Goal: Information Seeking & Learning: Learn about a topic

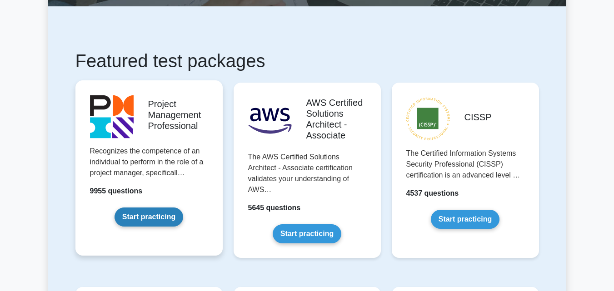
scroll to position [136, 0]
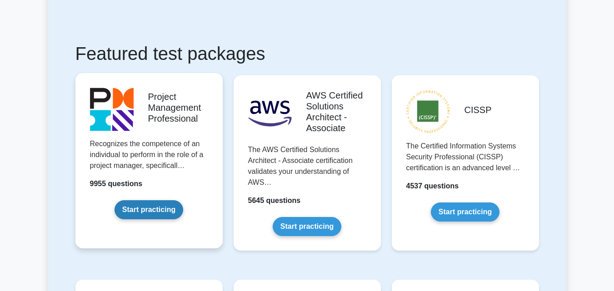
click at [154, 211] on link "Start practicing" at bounding box center [149, 209] width 69 height 19
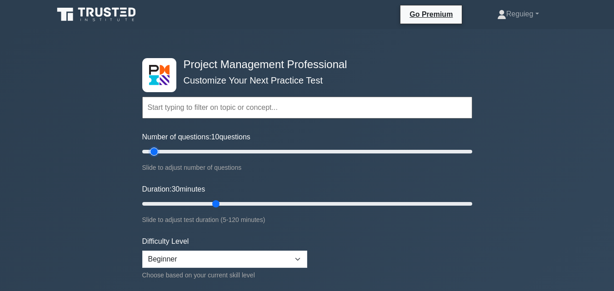
drag, startPoint x: 180, startPoint y: 153, endPoint x: 157, endPoint y: 157, distance: 23.1
type input "10"
click at [157, 157] on input "Number of questions: 10 questions" at bounding box center [307, 151] width 330 height 11
drag, startPoint x: 214, startPoint y: 205, endPoint x: 175, endPoint y: 206, distance: 39.1
type input "15"
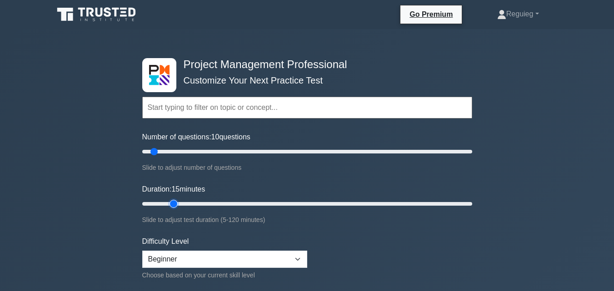
click at [175, 206] on input "Duration: 15 minutes" at bounding box center [307, 204] width 330 height 11
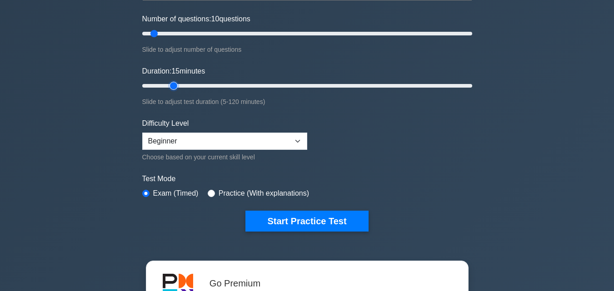
scroll to position [136, 0]
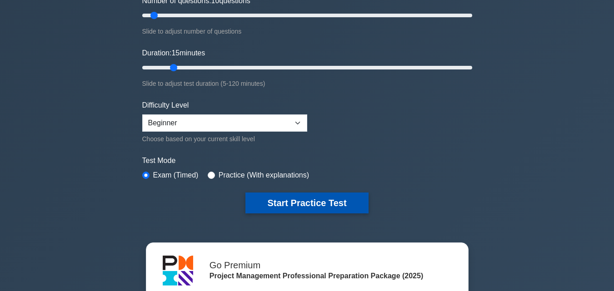
click at [283, 197] on button "Start Practice Test" at bounding box center [306, 203] width 123 height 21
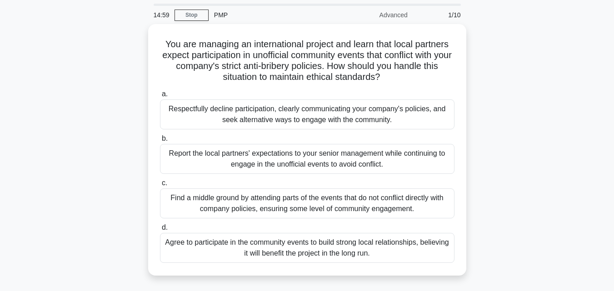
scroll to position [45, 0]
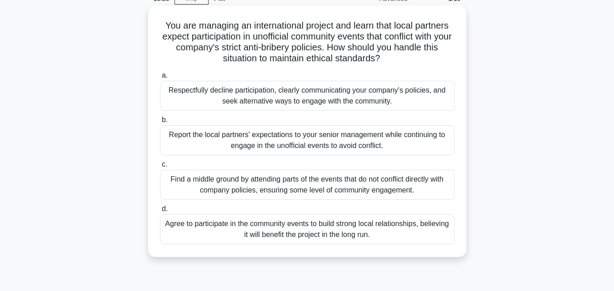
click at [231, 102] on div "Respectfully decline participation, clearly communicating your company's polici…" at bounding box center [307, 96] width 295 height 30
click at [160, 79] on input "a. Respectfully decline participation, clearly communicating your company's pol…" at bounding box center [160, 76] width 0 height 6
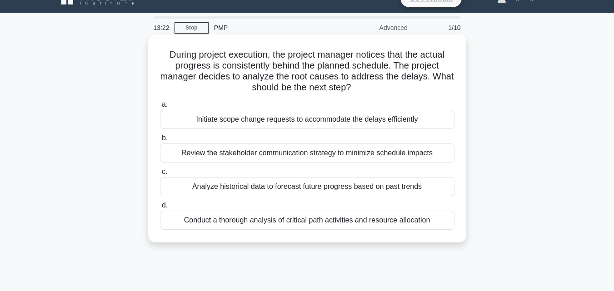
scroll to position [0, 0]
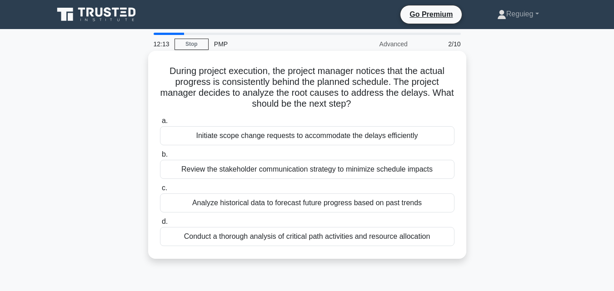
click at [284, 207] on div "Analyze historical data to forecast future progress based on past trends" at bounding box center [307, 203] width 295 height 19
click at [160, 191] on input "c. Analyze historical data to forecast future progress based on past trends" at bounding box center [160, 188] width 0 height 6
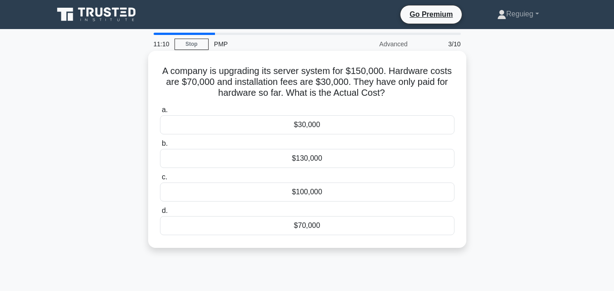
click at [275, 226] on div "$70,000" at bounding box center [307, 225] width 295 height 19
click at [160, 214] on input "d. $70,000" at bounding box center [160, 211] width 0 height 6
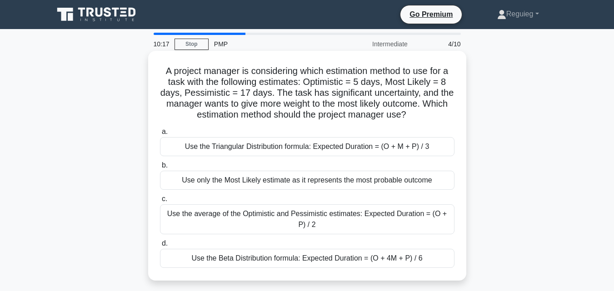
click at [338, 259] on div "Use the Beta Distribution formula: Expected Duration = (O + 4M + P) / 6" at bounding box center [307, 258] width 295 height 19
click at [160, 247] on input "d. Use the Beta Distribution formula: Expected Duration = (O + 4M + P) / 6" at bounding box center [160, 244] width 0 height 6
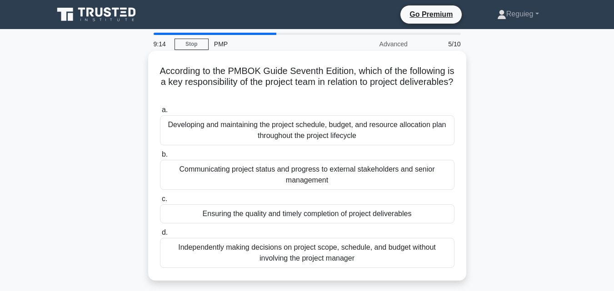
click at [377, 212] on div "Ensuring the quality and timely completion of project deliverables" at bounding box center [307, 214] width 295 height 19
click at [160, 202] on input "c. Ensuring the quality and timely completion of project deliverables" at bounding box center [160, 199] width 0 height 6
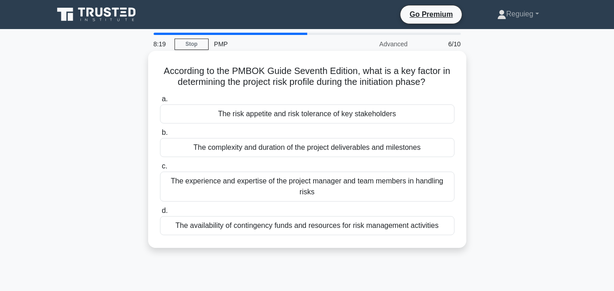
click at [252, 190] on div "The experience and expertise of the project manager and team members in handlin…" at bounding box center [307, 187] width 295 height 30
click at [160, 170] on input "c. The experience and expertise of the project manager and team members in hand…" at bounding box center [160, 167] width 0 height 6
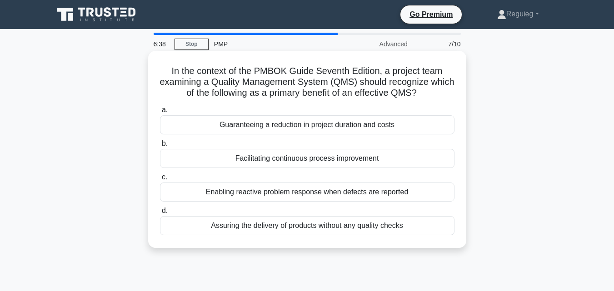
click at [346, 161] on div "Facilitating continuous process improvement" at bounding box center [307, 158] width 295 height 19
click at [160, 147] on input "b. Facilitating continuous process improvement" at bounding box center [160, 144] width 0 height 6
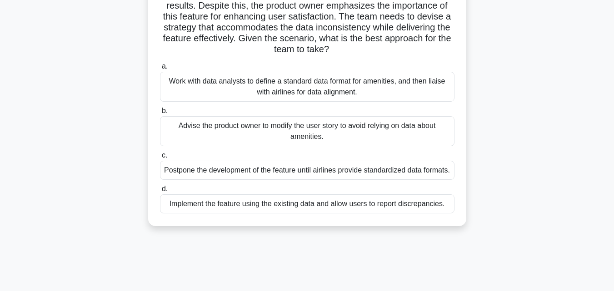
scroll to position [136, 0]
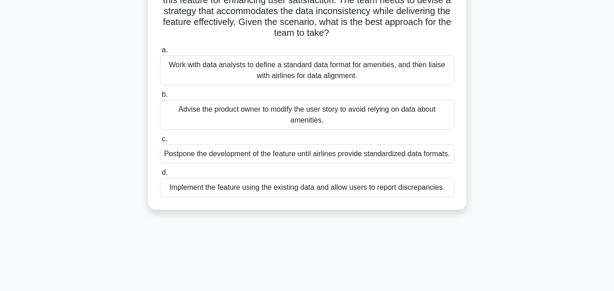
click at [412, 197] on div "Implement the feature using the existing data and allow users to report discrep…" at bounding box center [307, 187] width 295 height 19
click at [160, 176] on input "d. Implement the feature using the existing data and allow users to report disc…" at bounding box center [160, 173] width 0 height 6
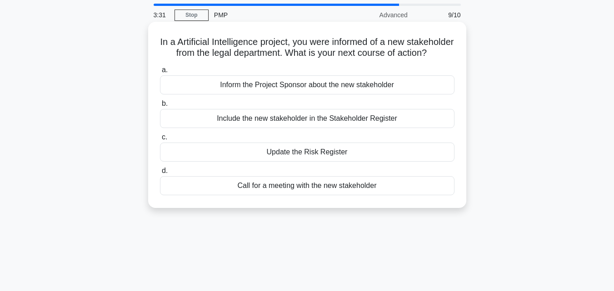
scroll to position [45, 0]
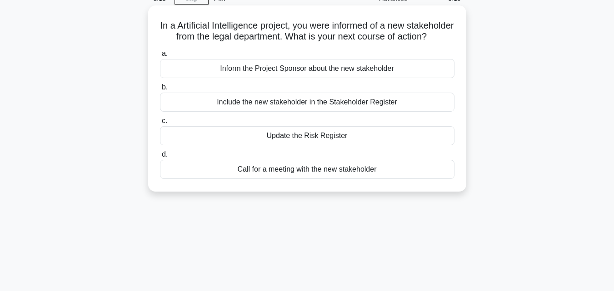
click at [323, 179] on div "Call for a meeting with the new stakeholder" at bounding box center [307, 169] width 295 height 19
click at [160, 158] on input "d. Call for a meeting with the new stakeholder" at bounding box center [160, 155] width 0 height 6
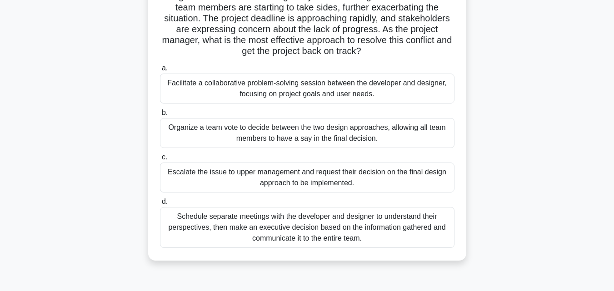
scroll to position [91, 0]
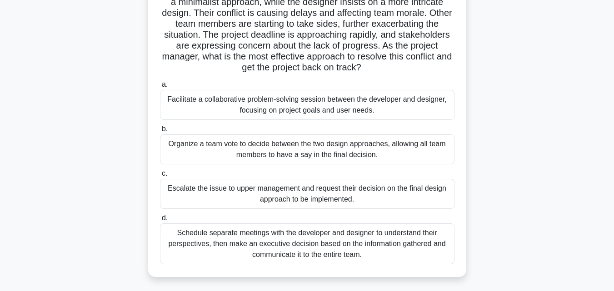
click at [212, 108] on div "Facilitate a collaborative problem-solving session between the developer and de…" at bounding box center [307, 105] width 295 height 30
click at [160, 88] on input "a. Facilitate a collaborative problem-solving session between the developer and…" at bounding box center [160, 85] width 0 height 6
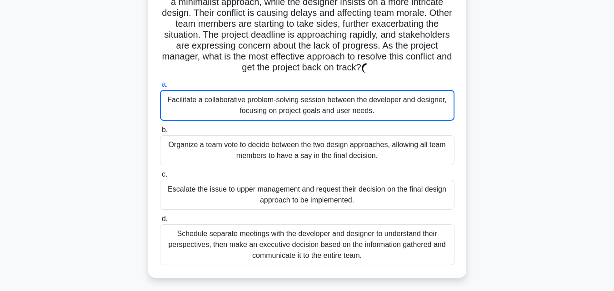
scroll to position [45, 0]
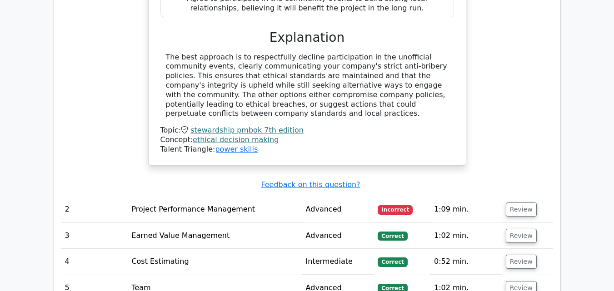
scroll to position [1137, 0]
click at [525, 203] on button "Review" at bounding box center [521, 210] width 31 height 14
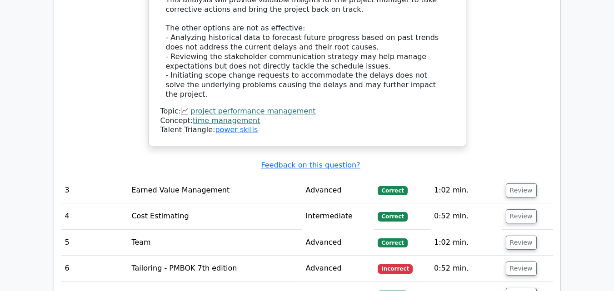
scroll to position [1682, 0]
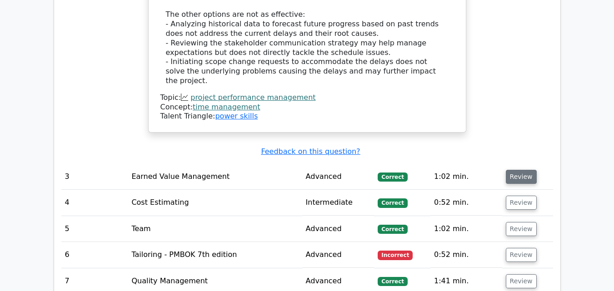
click at [516, 170] on button "Review" at bounding box center [521, 177] width 31 height 14
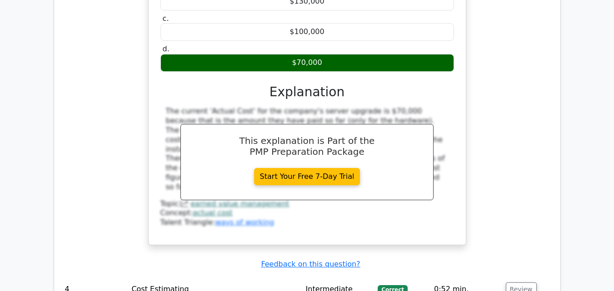
scroll to position [2000, 0]
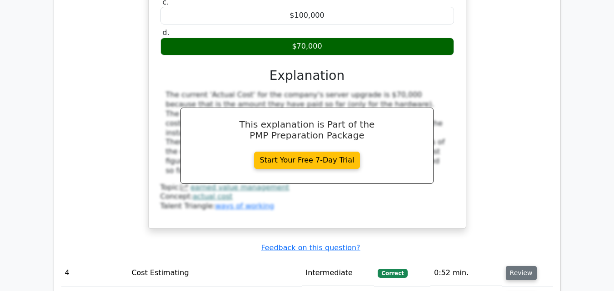
click at [520, 266] on button "Review" at bounding box center [521, 273] width 31 height 14
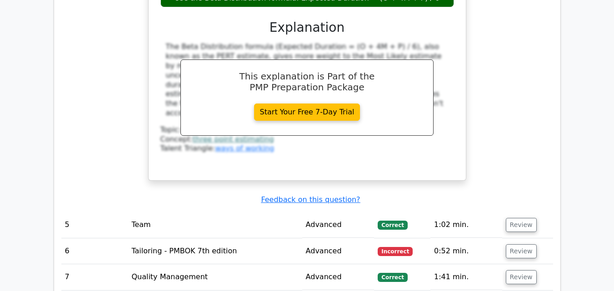
scroll to position [2500, 0]
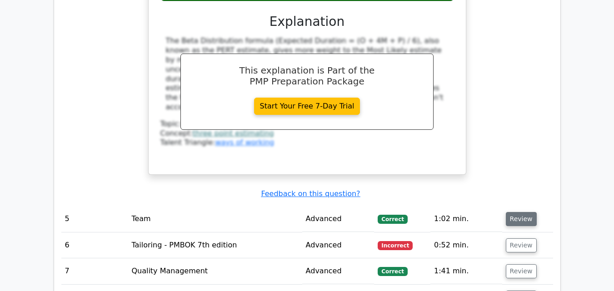
click at [520, 212] on button "Review" at bounding box center [521, 219] width 31 height 14
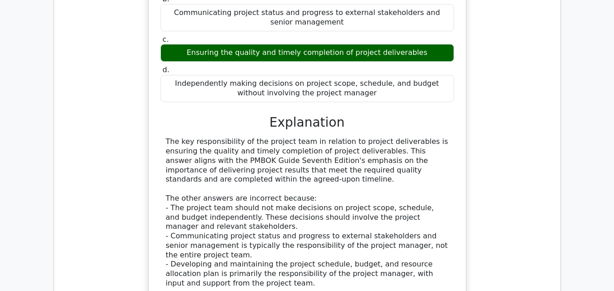
scroll to position [2910, 0]
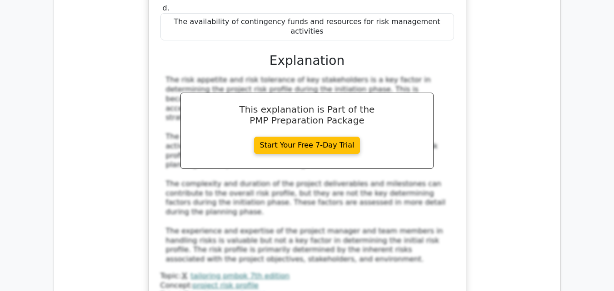
scroll to position [3455, 0]
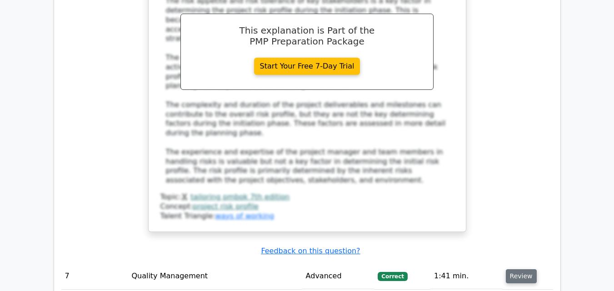
click at [525, 270] on button "Review" at bounding box center [521, 277] width 31 height 14
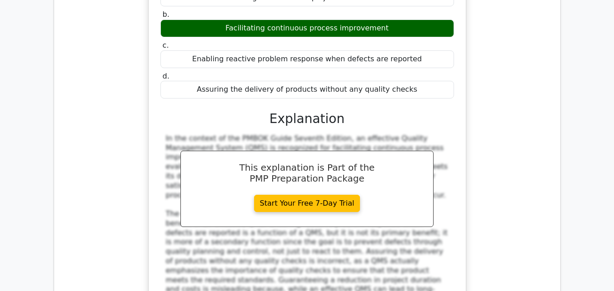
scroll to position [3955, 0]
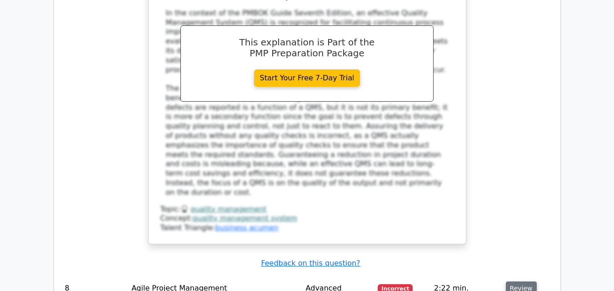
click at [518, 282] on button "Review" at bounding box center [521, 289] width 31 height 14
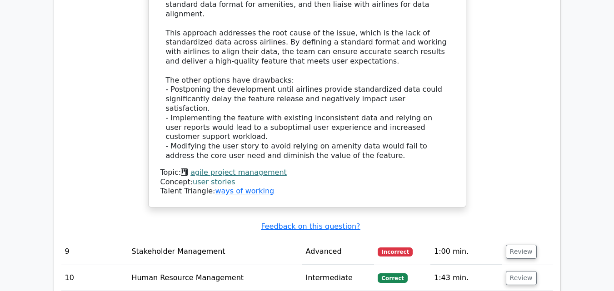
scroll to position [4501, 0]
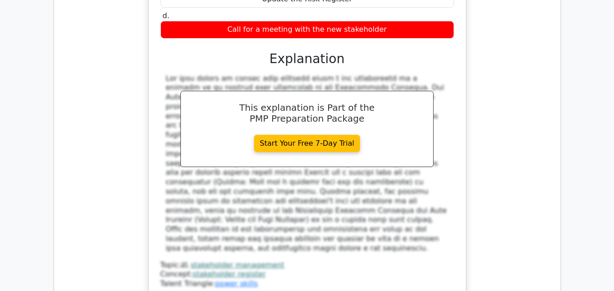
scroll to position [5001, 0]
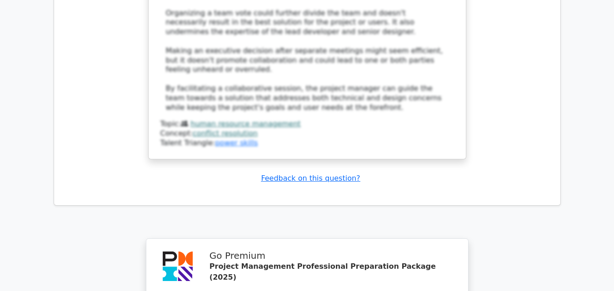
scroll to position [5985, 0]
